Goal: Task Accomplishment & Management: Use online tool/utility

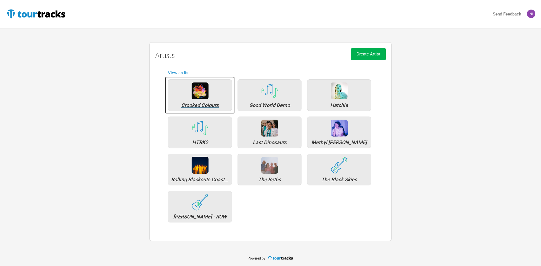
click at [217, 108] on div "Crooked Colours" at bounding box center [200, 95] width 64 height 32
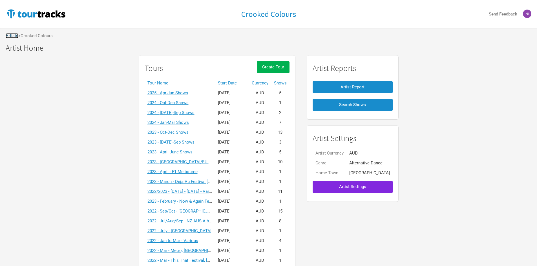
click at [13, 36] on link "Artists" at bounding box center [12, 35] width 13 height 5
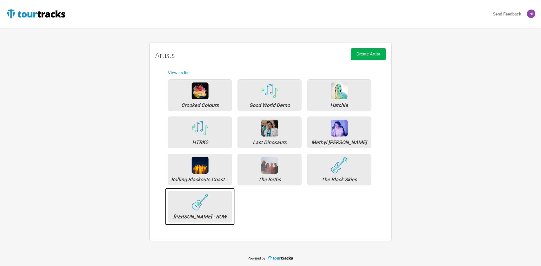
click at [206, 204] on img at bounding box center [200, 202] width 17 height 17
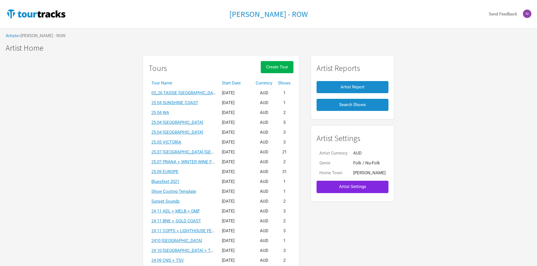
click at [229, 84] on th "Start Date" at bounding box center [236, 83] width 34 height 10
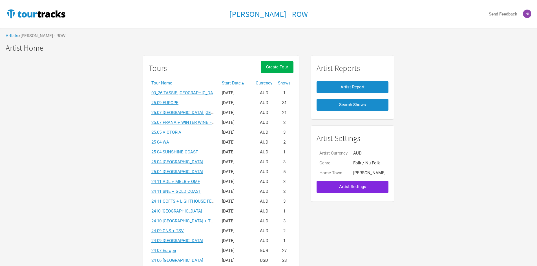
click at [159, 103] on link "25.09 EUROPE" at bounding box center [164, 102] width 27 height 5
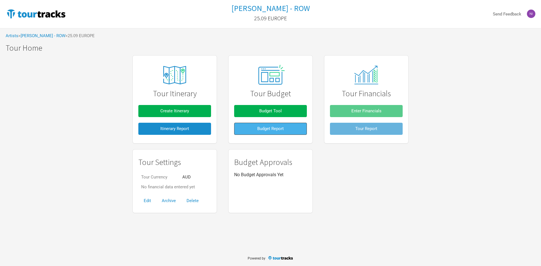
click at [275, 128] on span "Budget Report" at bounding box center [270, 128] width 26 height 5
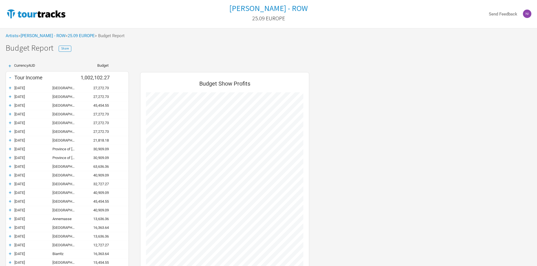
scroll to position [427, 180]
click at [12, 87] on div "+" at bounding box center [10, 88] width 8 height 6
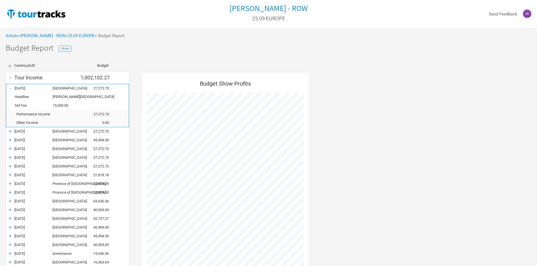
scroll to position [462, 180]
click at [9, 132] on div "+" at bounding box center [10, 131] width 8 height 6
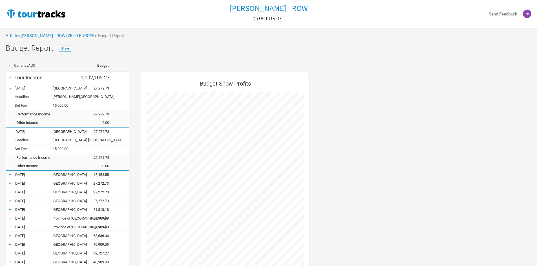
click at [10, 173] on div "+" at bounding box center [10, 175] width 8 height 6
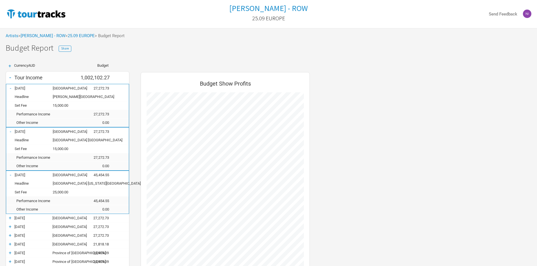
click at [10, 219] on div "+" at bounding box center [10, 218] width 8 height 6
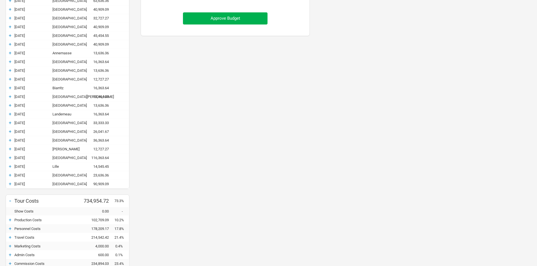
scroll to position [385, 0]
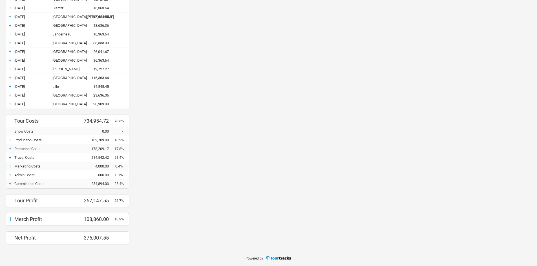
click at [11, 103] on div "+" at bounding box center [10, 104] width 8 height 6
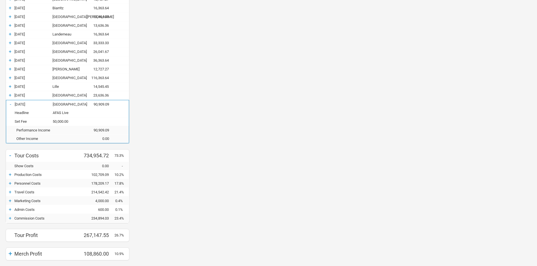
click at [10, 98] on div "+" at bounding box center [10, 95] width 8 height 6
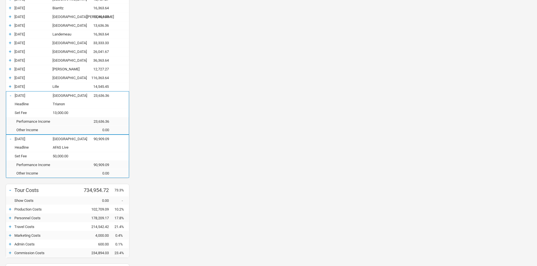
click at [10, 88] on div "+" at bounding box center [10, 87] width 8 height 6
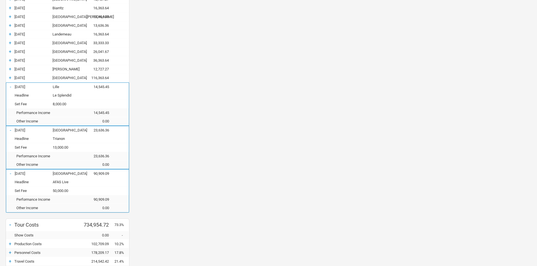
click at [10, 78] on div "+" at bounding box center [10, 78] width 8 height 6
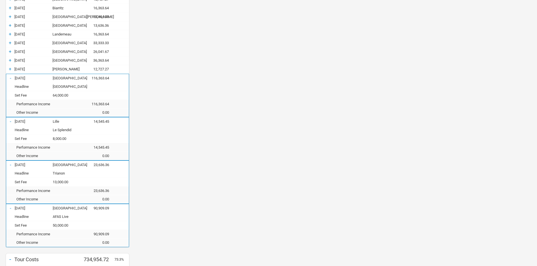
scroll to position [704, 180]
click at [10, 70] on div "+" at bounding box center [10, 69] width 8 height 6
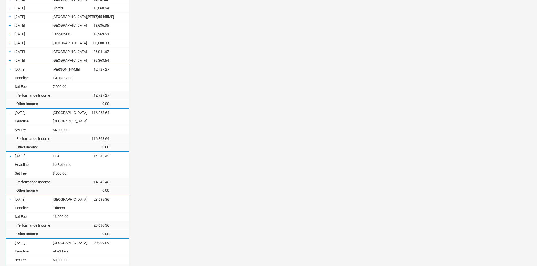
click at [10, 60] on div "+" at bounding box center [10, 60] width 8 height 6
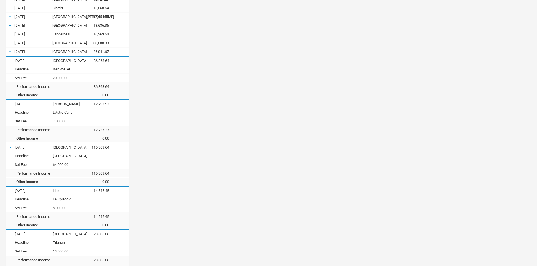
click at [10, 52] on div "+" at bounding box center [10, 52] width 8 height 6
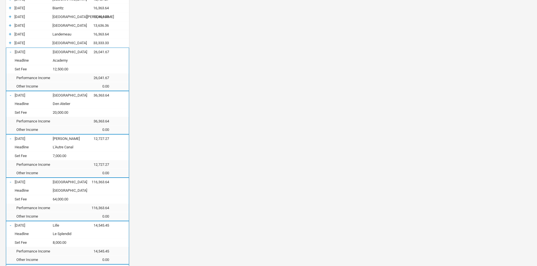
scroll to position [808, 180]
click at [10, 43] on div "+" at bounding box center [10, 43] width 8 height 6
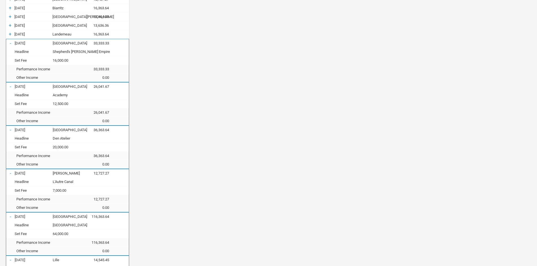
click at [10, 33] on div "+" at bounding box center [10, 34] width 8 height 6
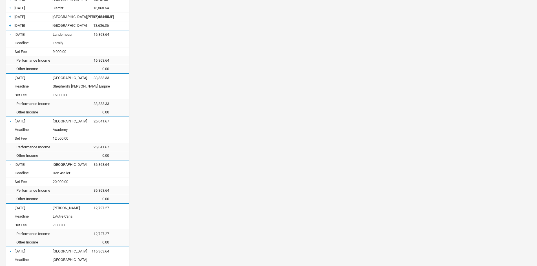
scroll to position [877, 180]
click at [10, 25] on div "+" at bounding box center [10, 26] width 8 height 6
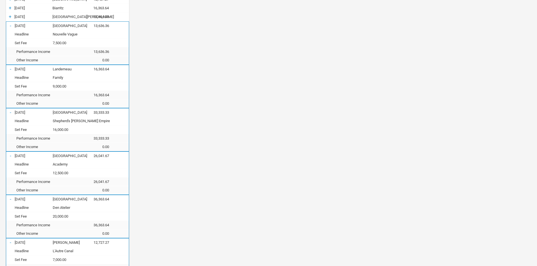
scroll to position [0, 0]
click at [10, 17] on div "+" at bounding box center [10, 17] width 8 height 6
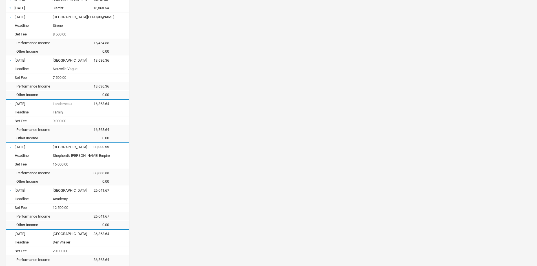
click at [9, 9] on div "+" at bounding box center [10, 8] width 8 height 6
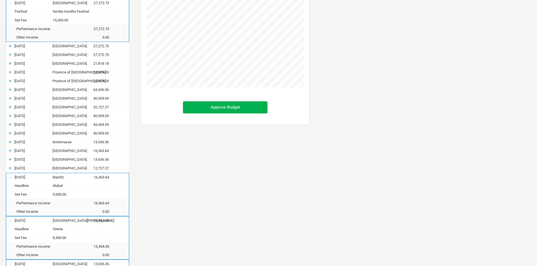
click at [10, 168] on div "+" at bounding box center [10, 168] width 8 height 6
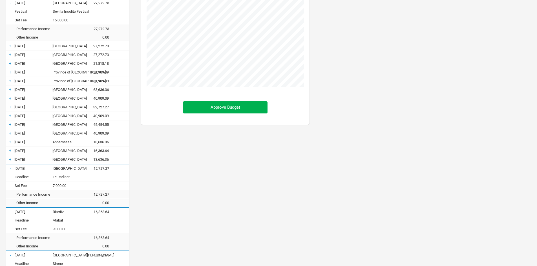
click at [10, 159] on div "+" at bounding box center [10, 160] width 8 height 6
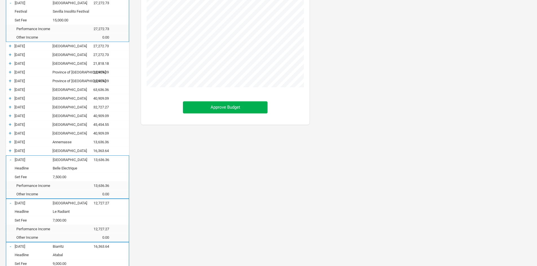
click at [9, 150] on div "+" at bounding box center [10, 151] width 8 height 6
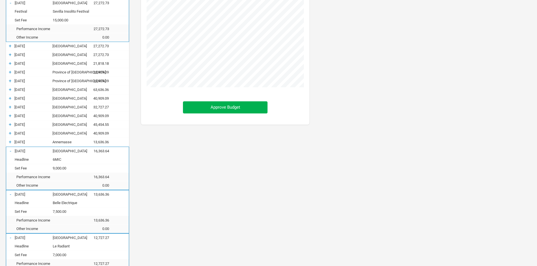
click at [10, 144] on div "+" at bounding box center [10, 142] width 8 height 6
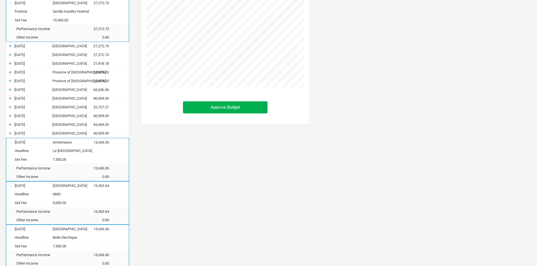
click at [10, 132] on div "+" at bounding box center [10, 133] width 8 height 6
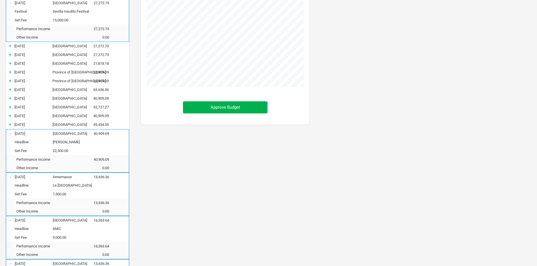
click at [10, 124] on div "+" at bounding box center [10, 125] width 8 height 6
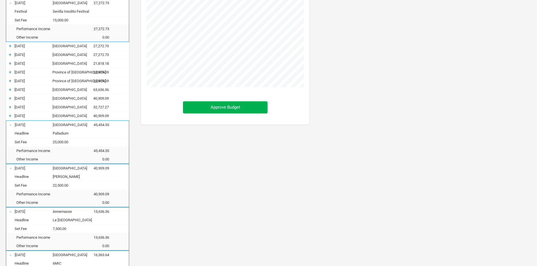
click at [10, 117] on div "+" at bounding box center [10, 116] width 8 height 6
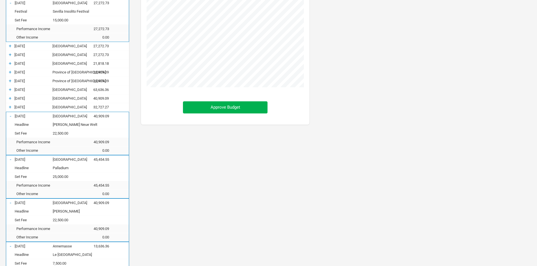
click at [10, 107] on div "+" at bounding box center [10, 107] width 8 height 6
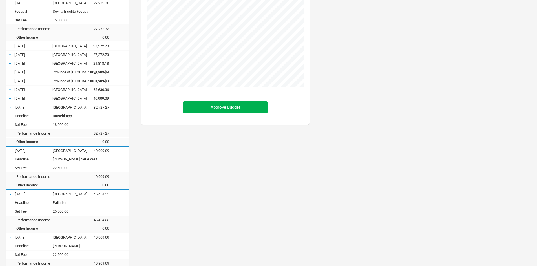
click at [9, 101] on div "+" at bounding box center [10, 99] width 8 height 6
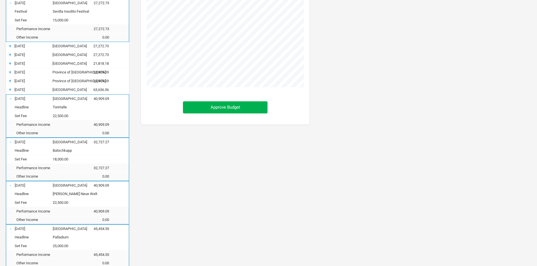
click at [11, 86] on div "+ [DATE] [GEOGRAPHIC_DATA] 63,636.36" at bounding box center [67, 90] width 123 height 8
click at [11, 88] on div "+" at bounding box center [10, 90] width 8 height 6
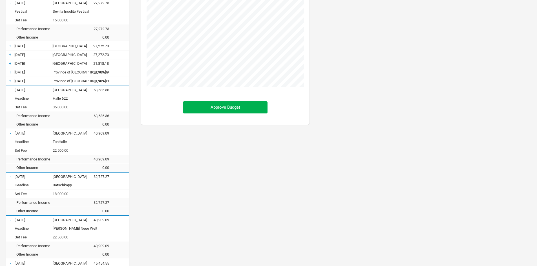
click at [11, 81] on div "+" at bounding box center [10, 81] width 8 height 6
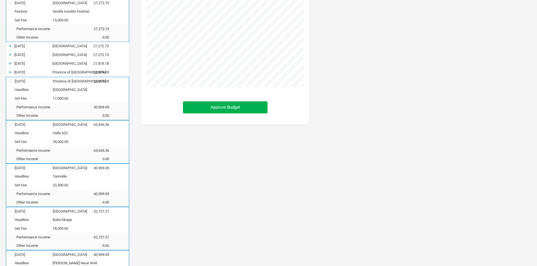
click at [10, 73] on div "+" at bounding box center [10, 72] width 8 height 6
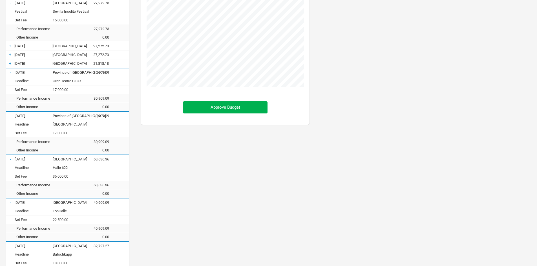
click at [10, 65] on div "+" at bounding box center [10, 64] width 8 height 6
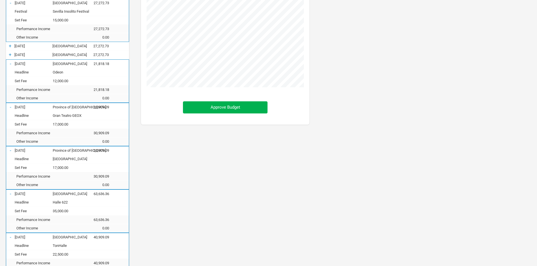
click at [9, 55] on div "+" at bounding box center [10, 55] width 8 height 6
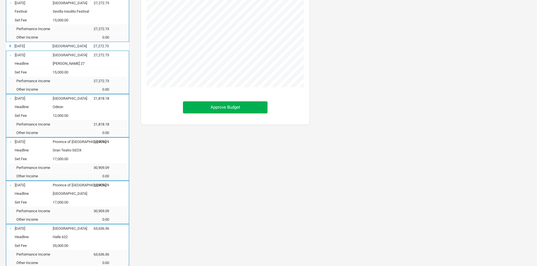
click at [9, 46] on div "+" at bounding box center [10, 46] width 8 height 6
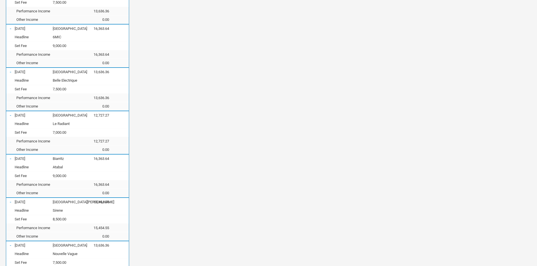
scroll to position [761, 0]
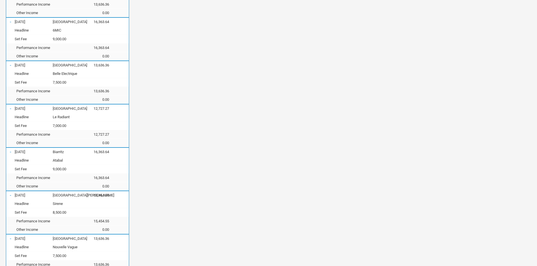
drag, startPoint x: 52, startPoint y: 20, endPoint x: 81, endPoint y: 22, distance: 28.5
click at [81, 22] on div "- [DATE] [GEOGRAPHIC_DATA] 16,363.64" at bounding box center [67, 22] width 123 height 8
copy div "[GEOGRAPHIC_DATA]"
click at [156, 159] on div "Budget Show Profits Approve Budget" at bounding box center [225, 59] width 180 height 1501
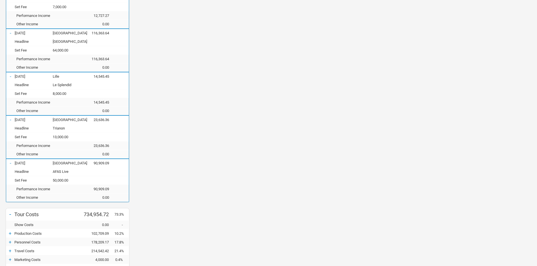
scroll to position [1240, 0]
